Goal: Transaction & Acquisition: Book appointment/travel/reservation

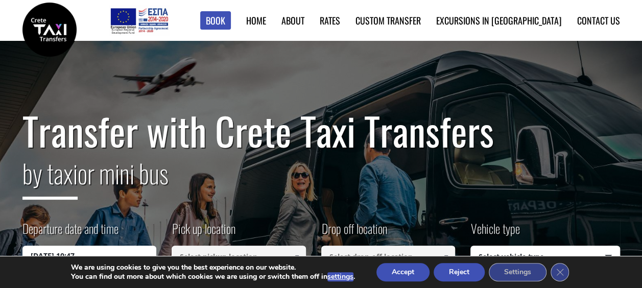
click at [405, 273] on button "Accept" at bounding box center [402, 272] width 53 height 18
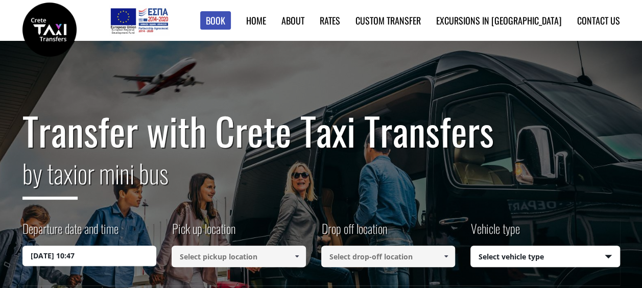
scroll to position [51, 0]
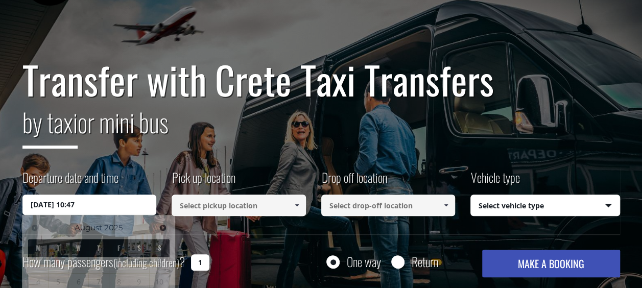
click at [95, 209] on input "19/08/2025 10:47" at bounding box center [89, 205] width 134 height 20
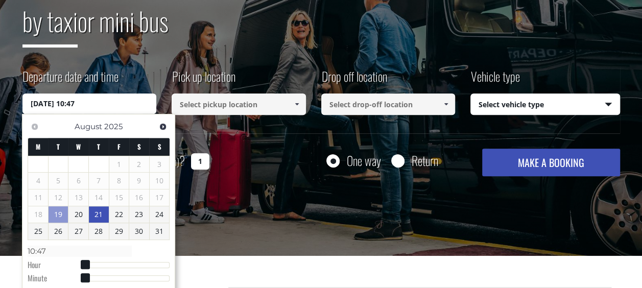
scroll to position [153, 0]
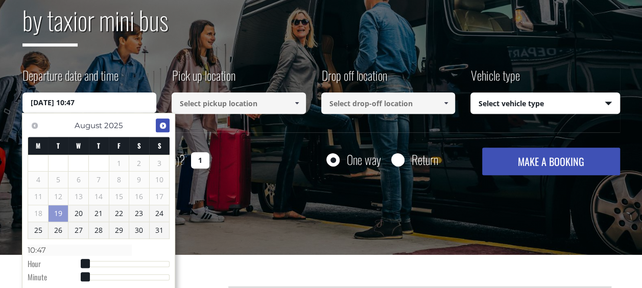
click at [163, 126] on span "Next" at bounding box center [163, 126] width 8 height 8
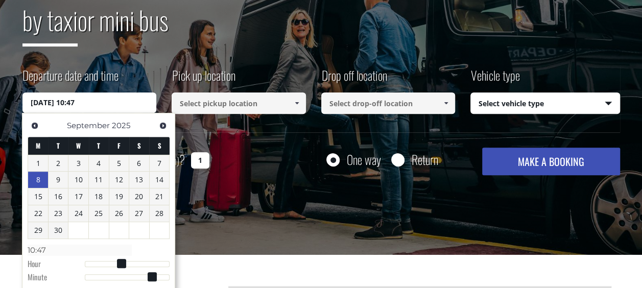
click at [39, 181] on link "8" at bounding box center [38, 180] width 20 height 16
type input "08/09/2025 00:00"
click at [276, 101] on input at bounding box center [239, 102] width 134 height 21
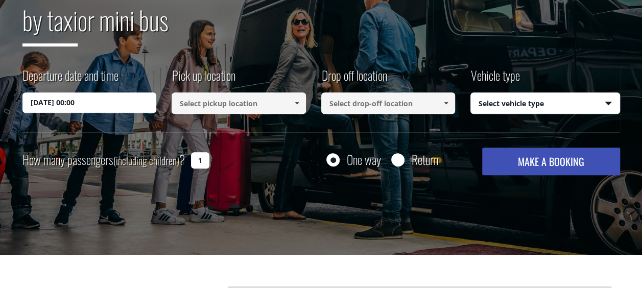
click at [296, 98] on link at bounding box center [296, 102] width 17 height 21
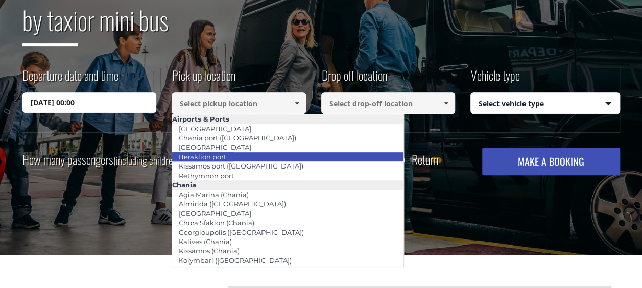
click at [198, 156] on link "Heraklion port" at bounding box center [202, 157] width 61 height 14
type input "Heraklion port"
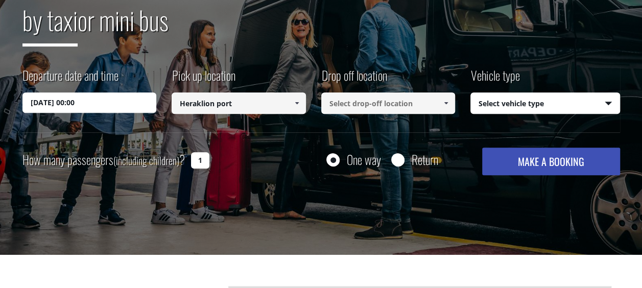
click at [409, 98] on input at bounding box center [388, 102] width 134 height 21
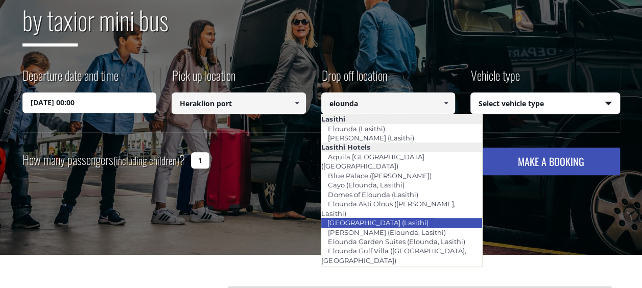
click at [372, 216] on link "[GEOGRAPHIC_DATA] (Lasithi)" at bounding box center [378, 223] width 114 height 14
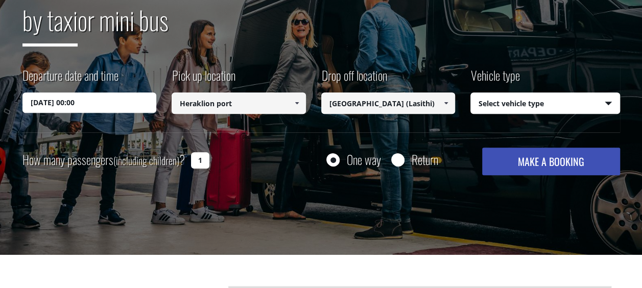
type input "[GEOGRAPHIC_DATA] (Lasithi)"
click at [540, 105] on select "Select vehicle type Taxi (4 passengers) Mercedes E Class Mini Van (7 passengers…" at bounding box center [545, 103] width 149 height 21
select select "540"
click at [471, 93] on select "Select vehicle type Taxi (4 passengers) Mercedes E Class Mini Van (7 passengers…" at bounding box center [545, 103] width 149 height 21
click at [204, 159] on input "1" at bounding box center [200, 160] width 18 height 16
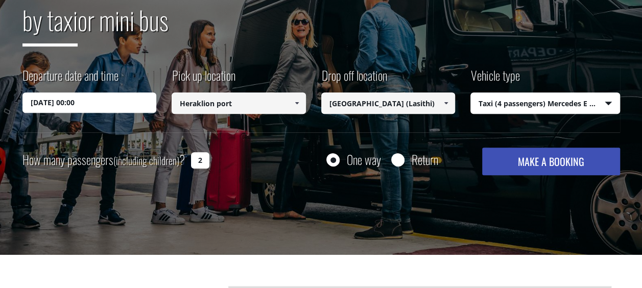
type input "2"
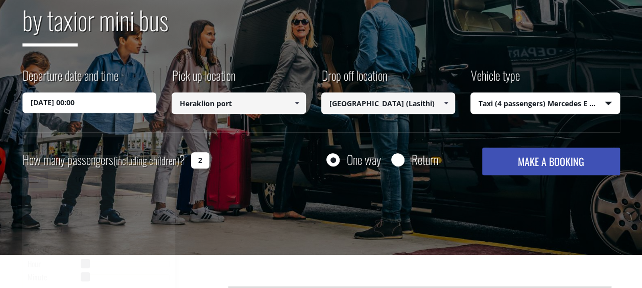
click at [112, 109] on input "08/09/2025 00:00" at bounding box center [89, 102] width 134 height 20
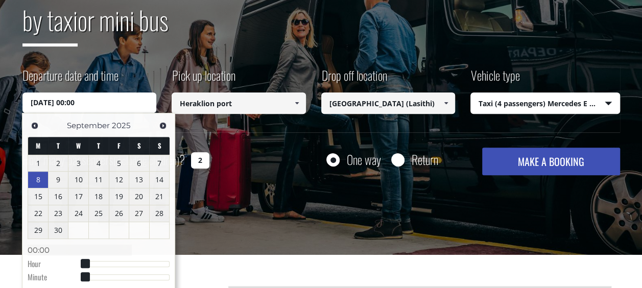
click at [451, 221] on div "Transfer with Crete Taxi Transfers by taxi or mini bus Departure date and time …" at bounding box center [321, 72] width 642 height 368
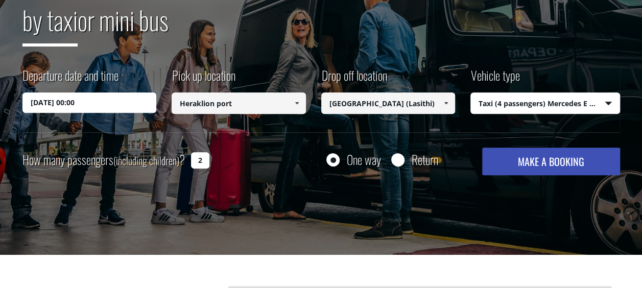
click at [529, 163] on button "MAKE A BOOKING" at bounding box center [550, 162] width 137 height 28
click at [408, 157] on div "Return" at bounding box center [414, 159] width 47 height 13
click at [402, 160] on input "Return" at bounding box center [397, 160] width 13 height 13
radio input "true"
type input "[GEOGRAPHIC_DATA] (Lasithi)"
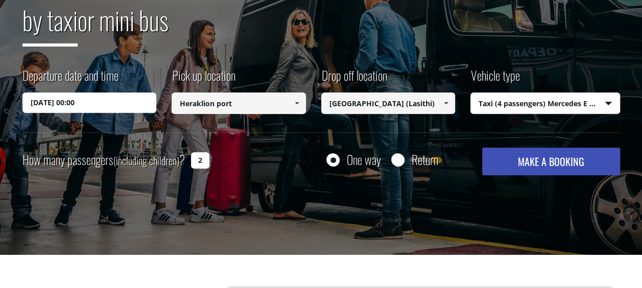
type input "Heraklion port"
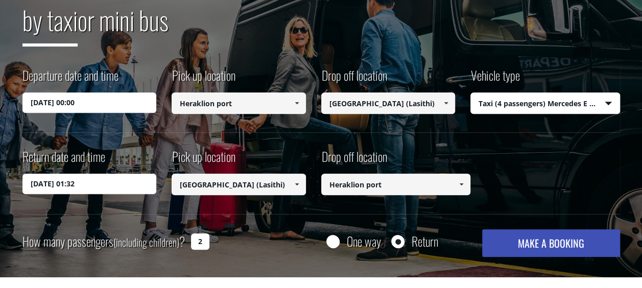
click at [85, 183] on input "20/08/2025 01:32" at bounding box center [89, 184] width 134 height 20
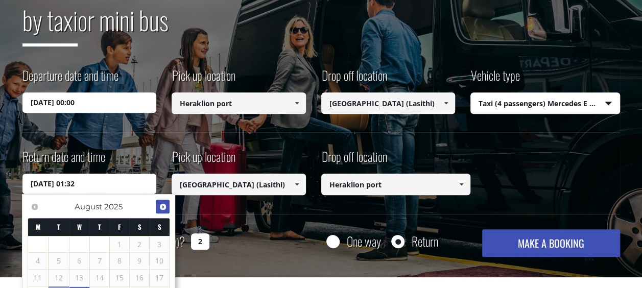
click at [159, 203] on link "Next" at bounding box center [163, 207] width 14 height 14
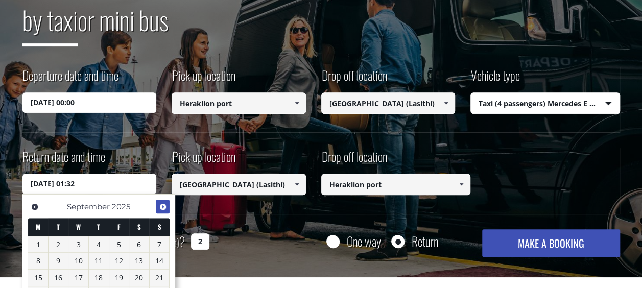
click at [159, 203] on span "Next" at bounding box center [163, 207] width 8 height 8
click at [34, 207] on span "Previous" at bounding box center [35, 207] width 8 height 8
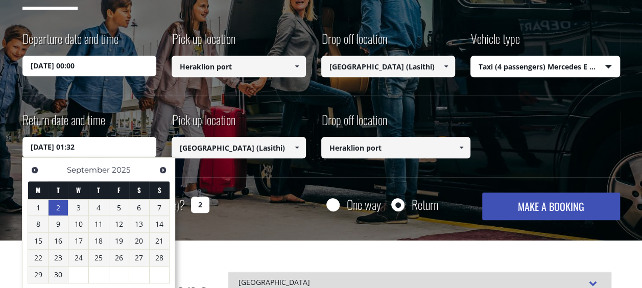
scroll to position [204, 0]
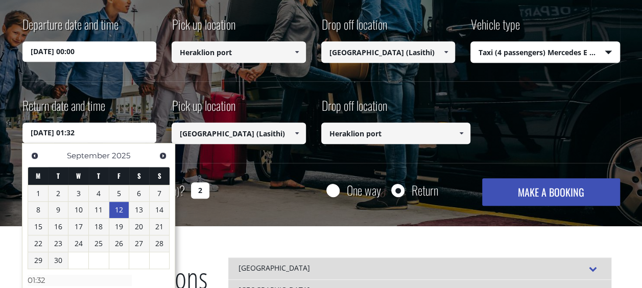
click at [119, 213] on link "12" at bounding box center [119, 210] width 20 height 16
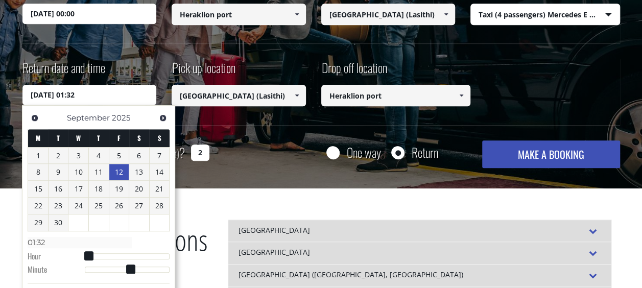
scroll to position [255, 0]
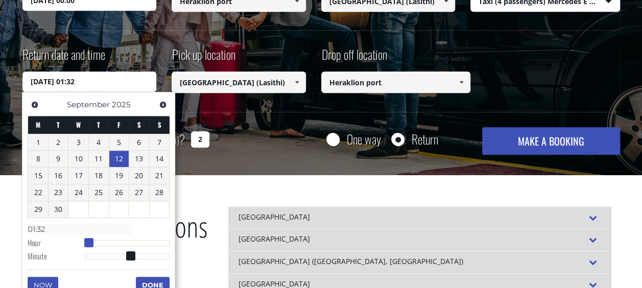
type input "12/09/2025 02:32"
type input "02:32"
type input "12/09/2025 03:32"
type input "03:32"
type input "12/09/2025 04:32"
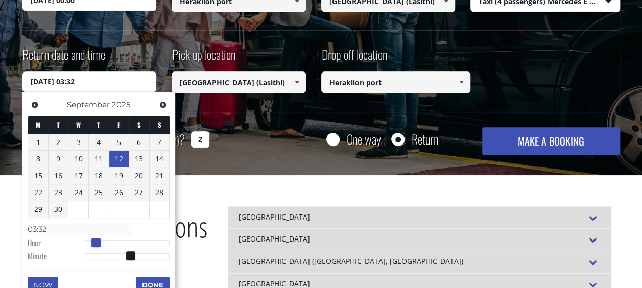
type input "04:32"
type input "12/09/2025 05:32"
type input "05:32"
type input "12/09/2025 04:32"
type input "04:32"
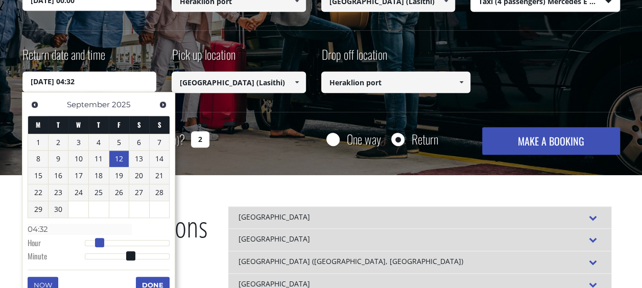
type input "12/09/2025 03:32"
type input "03:32"
type input "12/09/2025 04:32"
type input "04:32"
drag, startPoint x: 88, startPoint y: 240, endPoint x: 97, endPoint y: 243, distance: 9.7
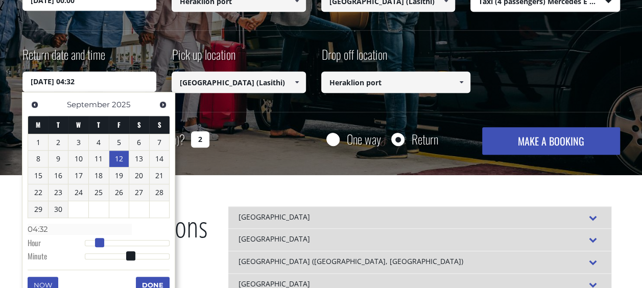
click at [97, 243] on span at bounding box center [99, 242] width 9 height 9
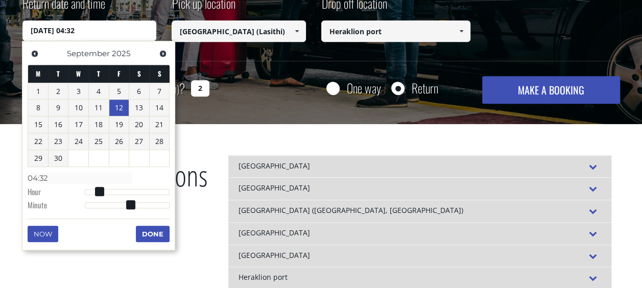
type input "12/09/2025 04:31"
type input "04:31"
type input "12/09/2025 04:30"
type input "04:30"
type input "12/09/2025 04:29"
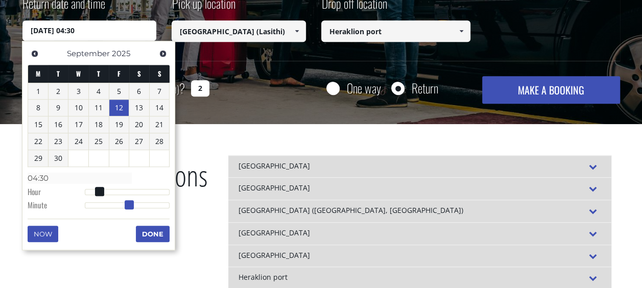
type input "04:29"
type input "12/09/2025 04:28"
type input "04:28"
type input "12/09/2025 04:27"
type input "04:27"
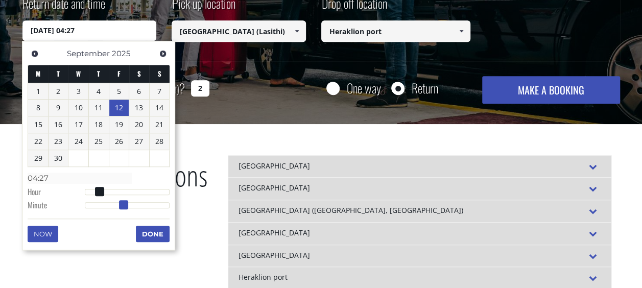
type input "12/09/2025 04:26"
type input "04:26"
type input "12/09/2025 04:25"
type input "04:25"
type input "12/09/2025 04:24"
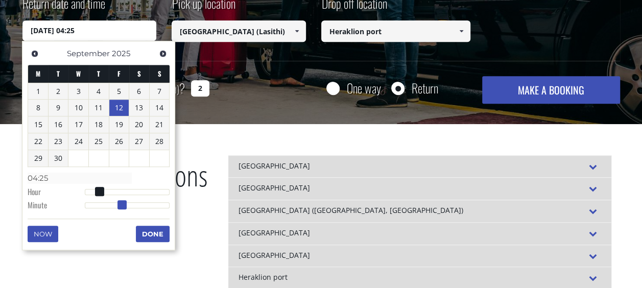
type input "04:24"
type input "12/09/2025 04:23"
type input "04:23"
type input "12/09/2025 04:22"
type input "04:22"
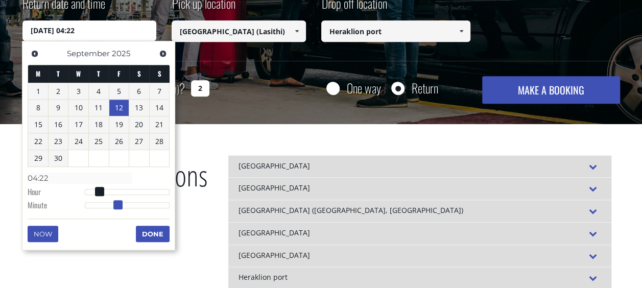
type input "12/09/2025 04:21"
type input "04:21"
type input "12/09/2025 04:20"
type input "04:20"
type input "12/09/2025 04:19"
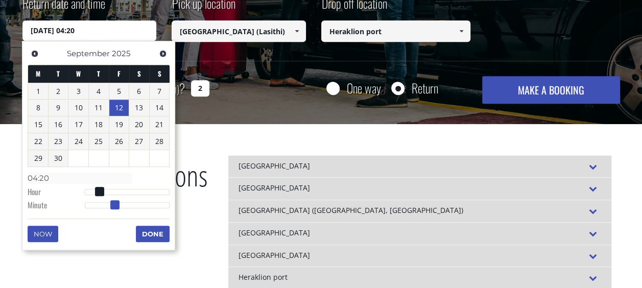
type input "04:19"
type input "12/09/2025 04:18"
type input "04:18"
type input "12/09/2025 04:17"
type input "04:17"
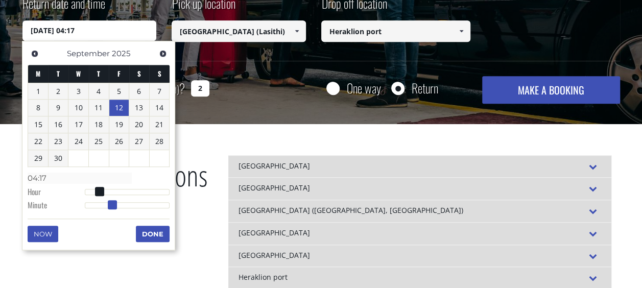
type input "12/09/2025 04:16"
type input "04:16"
type input "12/09/2025 04:15"
type input "04:15"
type input "12/09/2025 04:14"
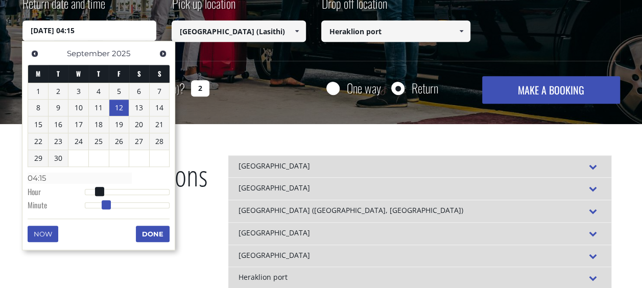
type input "04:14"
type input "12/09/2025 04:13"
type input "04:13"
type input "12/09/2025 04:12"
type input "04:12"
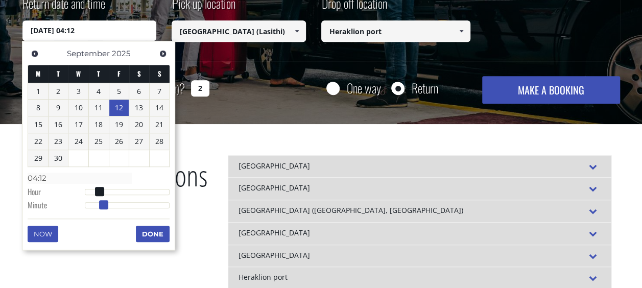
type input "12/09/2025 04:11"
type input "04:11"
type input "12/09/2025 04:10"
type input "04:10"
type input "12/09/2025 04:09"
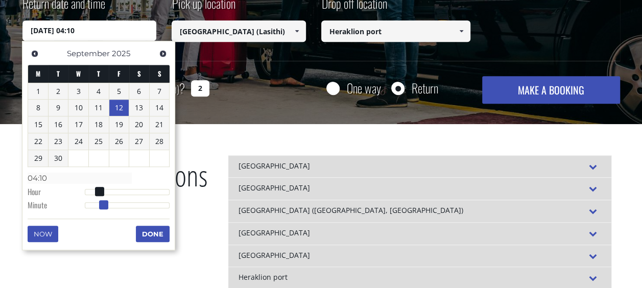
type input "04:09"
type input "12/09/2025 04:08"
type input "04:08"
type input "12/09/2025 04:09"
type input "04:09"
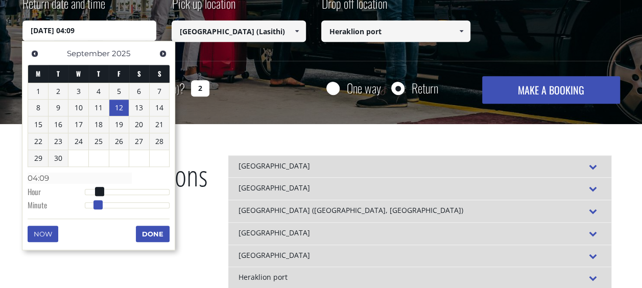
type input "12/09/2025 04:10"
type input "04:10"
drag, startPoint x: 132, startPoint y: 204, endPoint x: 100, endPoint y: 209, distance: 32.1
click at [100, 209] on dl "Time 04:10 Hour Minute Second Millisecond Microsecond Time Zone -1200 -1100 -10…" at bounding box center [99, 191] width 142 height 43
type input "12/09/2025 03:10"
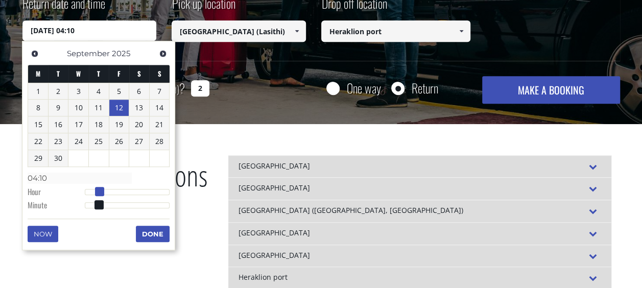
type input "03:10"
type input "12/09/2025 04:10"
type input "04:10"
click at [99, 191] on span at bounding box center [99, 191] width 9 height 9
type input "12/09/2025 04:09"
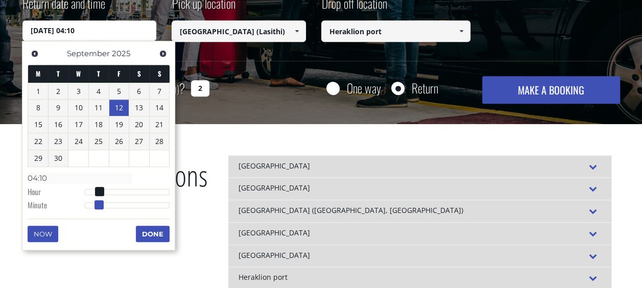
type input "04:09"
type input "12/09/2025 04:08"
type input "04:08"
type input "12/09/2025 04:07"
type input "04:07"
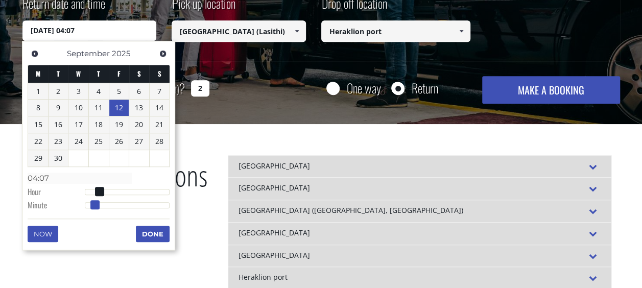
type input "12/09/2025 04:06"
type input "04:06"
type input "12/09/2025 04:05"
type input "04:05"
type input "12/09/2025 04:04"
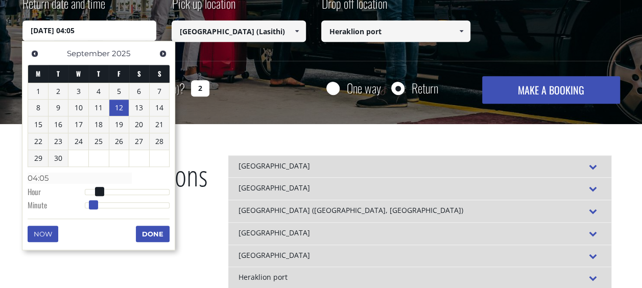
type input "04:04"
type input "12/09/2025 04:03"
type input "04:03"
type input "12/09/2025 04:02"
type input "04:02"
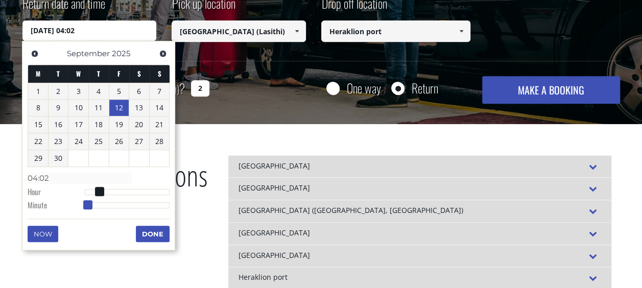
type input "12/09/2025 04:01"
type input "04:01"
type input "12/09/2025 04:00"
type input "04:00"
drag, startPoint x: 98, startPoint y: 202, endPoint x: 84, endPoint y: 206, distance: 14.9
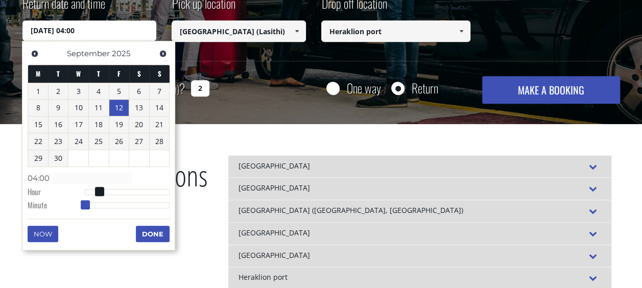
click at [84, 206] on span at bounding box center [85, 204] width 9 height 9
type input "12/09/2025 03:00"
type input "03:00"
click at [96, 190] on span at bounding box center [95, 191] width 9 height 9
type input "12/09/2025 03:02"
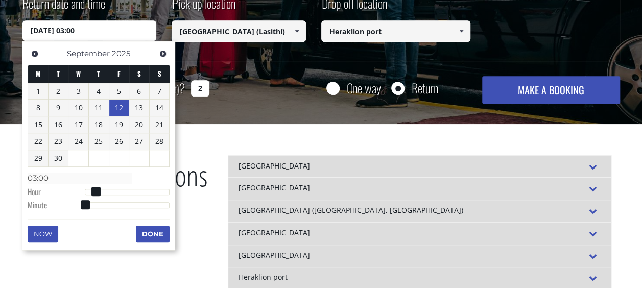
type input "03:02"
type input "12/09/2025 03:04"
type input "03:04"
type input "12/09/2025 03:07"
type input "03:07"
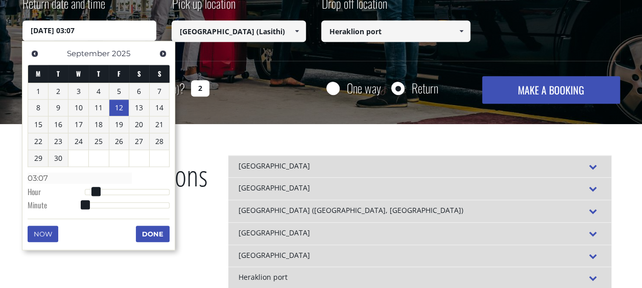
type input "12/09/2025 03:09"
type input "03:09"
type input "12/09/2025 03:10"
type input "03:10"
type input "12/09/2025 03:12"
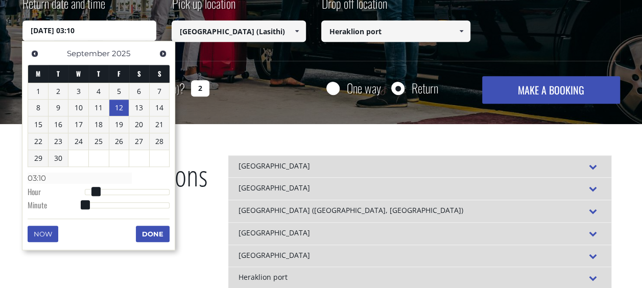
type input "03:12"
type input "12/09/2025 03:15"
type input "03:15"
type input "12/09/2025 03:19"
type input "03:19"
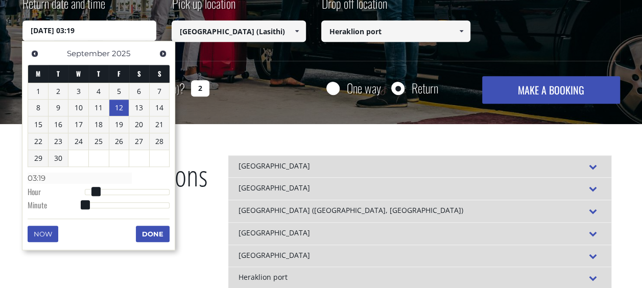
type input "12/09/2025 03:26"
type input "03:26"
type input "12/09/2025 03:31"
type input "03:31"
type input "12/09/2025 03:33"
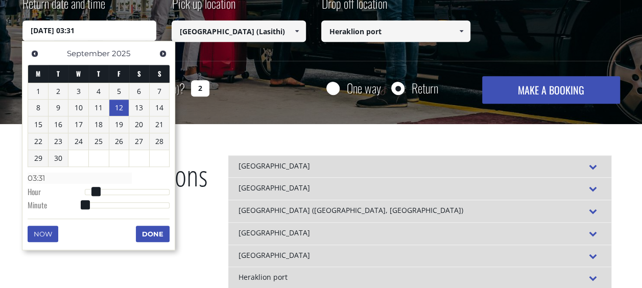
type input "03:33"
type input "12/09/2025 03:36"
type input "03:36"
type input "12/09/2025 03:37"
type input "03:37"
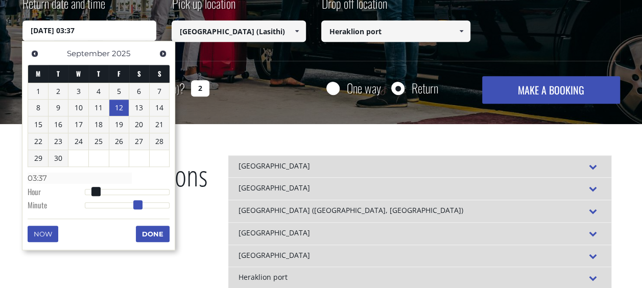
type input "12/09/2025 03:38"
type input "03:38"
type input "12/09/2025 03:39"
type input "03:39"
type input "12/09/2025 03:40"
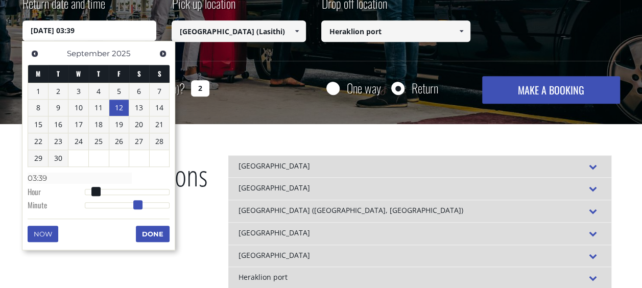
type input "03:40"
type input "12/09/2025 03:41"
type input "03:41"
type input "12/09/2025 03:43"
type input "03:43"
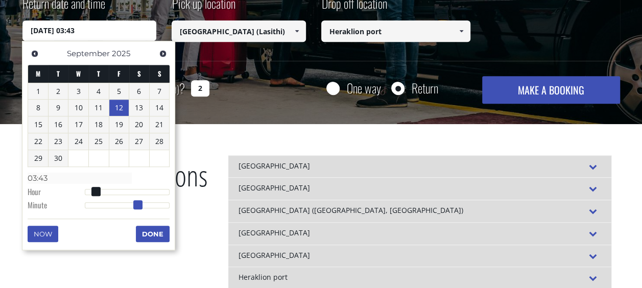
type input "12/09/2025 03:44"
type input "03:44"
type input "12/09/2025 03:45"
type input "03:45"
type input "12/09/2025 03:46"
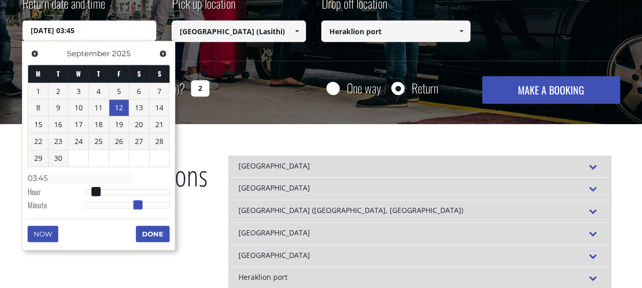
type input "03:46"
type input "12/09/2025 03:47"
type input "03:47"
type input "12/09/2025 03:48"
type input "03:48"
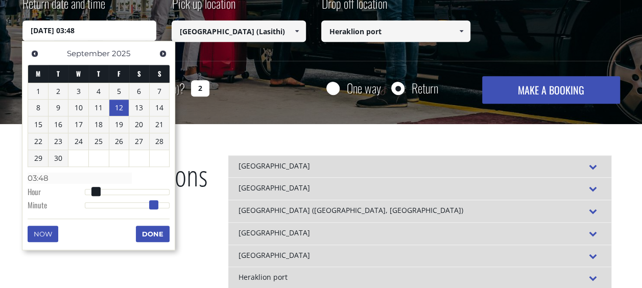
type input "12/09/2025 03:47"
type input "03:47"
type input "12/09/2025 03:46"
type input "03:46"
type input "12/09/2025 03:45"
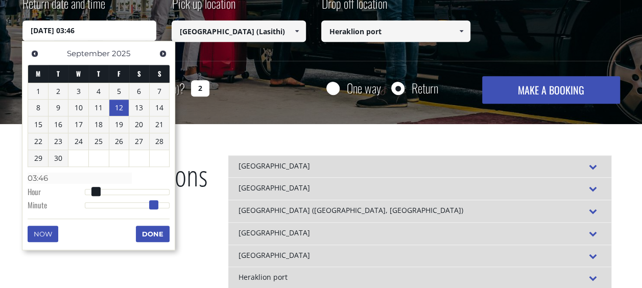
type input "03:45"
type input "12/09/2025 03:44"
type input "03:44"
type input "12/09/2025 03:43"
type input "03:43"
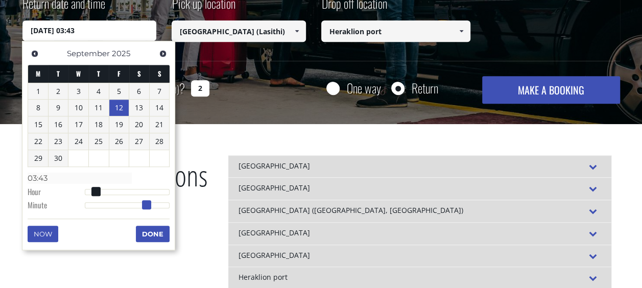
type input "12/09/2025 03:44"
type input "03:44"
type input "12/09/2025 03:45"
type input "03:45"
drag, startPoint x: 83, startPoint y: 204, endPoint x: 147, endPoint y: 201, distance: 64.5
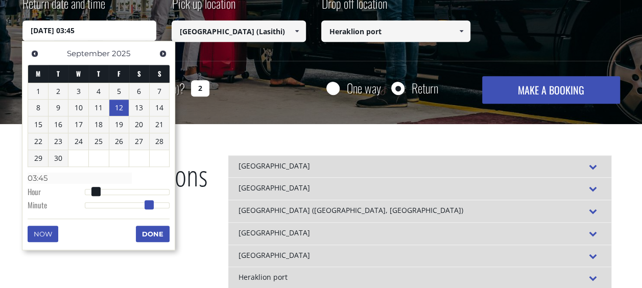
click at [147, 201] on span at bounding box center [149, 204] width 9 height 9
click at [145, 229] on button "Done" at bounding box center [153, 234] width 34 height 16
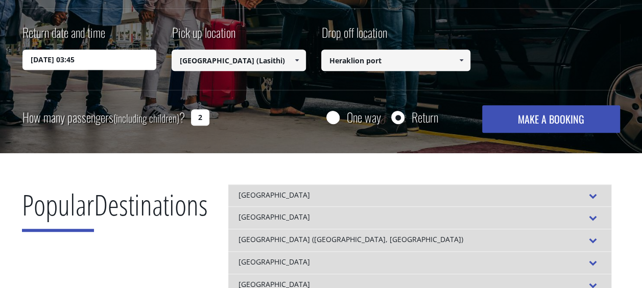
scroll to position [255, 0]
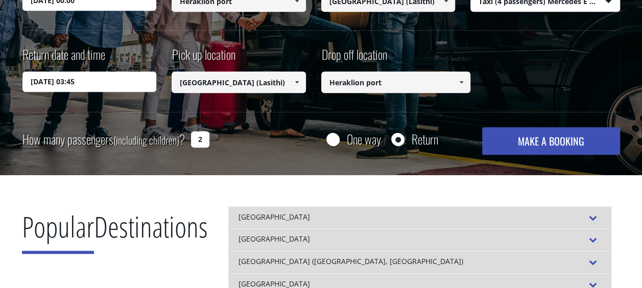
click at [203, 138] on input "2" at bounding box center [200, 139] width 18 height 16
type input "3"
click at [205, 211] on h2 "Popular Destinations" at bounding box center [115, 233] width 186 height 55
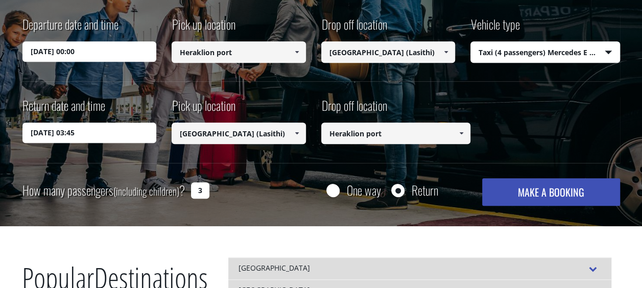
click at [535, 198] on button "MAKE A BOOKING" at bounding box center [550, 192] width 137 height 28
